Goal: Task Accomplishment & Management: Manage account settings

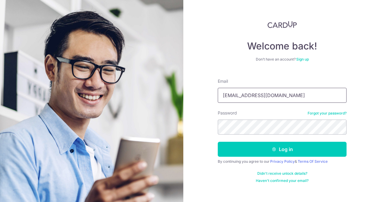
click at [274, 98] on input "[EMAIL_ADDRESS][DOMAIN_NAME]" at bounding box center [282, 95] width 129 height 15
drag, startPoint x: 306, startPoint y: 96, endPoint x: 121, endPoint y: 92, distance: 185.1
click at [121, 92] on section "Welcome back! Don’t have an account? Sign up Email [EMAIL_ADDRESS][DOMAIN_NAME]…" at bounding box center [190, 101] width 381 height 202
type input "[EMAIL_ADDRESS][DOMAIN_NAME]"
click at [137, 116] on section "Welcome back! Don’t have an account? Sign up Email [EMAIL_ADDRESS][DOMAIN_NAME]…" at bounding box center [190, 101] width 381 height 202
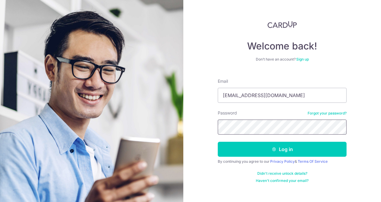
click at [218, 142] on button "Log in" at bounding box center [282, 149] width 129 height 15
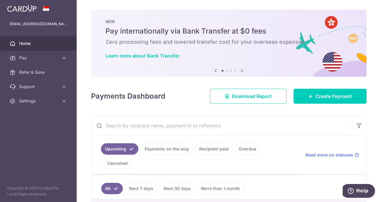
scroll to position [30, 0]
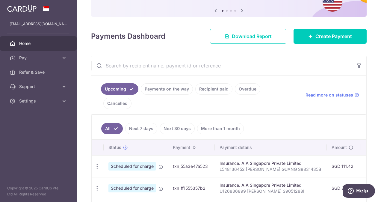
click at [174, 89] on link "Payments on the way" at bounding box center [167, 88] width 52 height 11
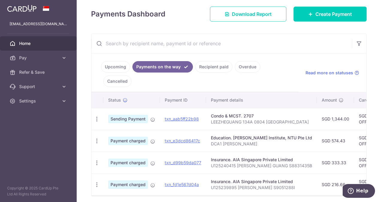
scroll to position [90, 0]
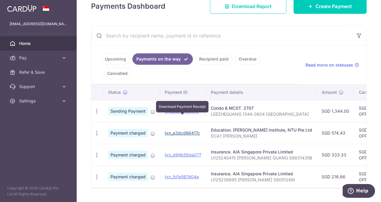
click at [175, 130] on link "txn_e3dcd86417c" at bounding box center [182, 132] width 35 height 5
